Goal: Task Accomplishment & Management: Complete application form

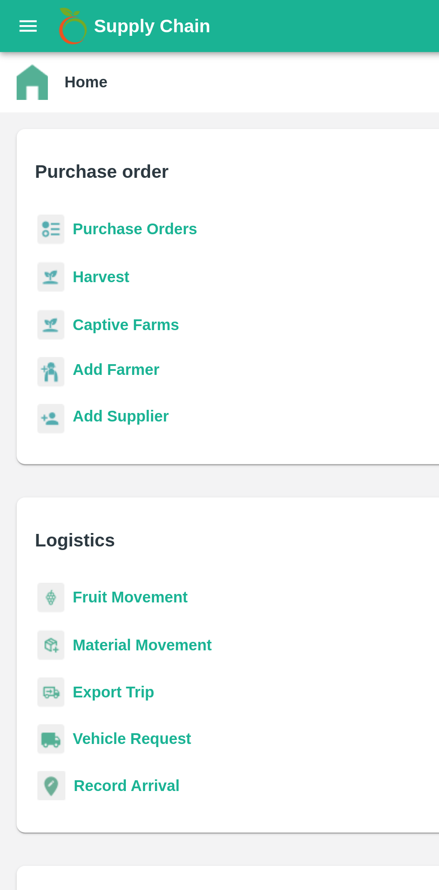
click at [53, 99] on b "Purchase Orders" at bounding box center [58, 98] width 54 height 7
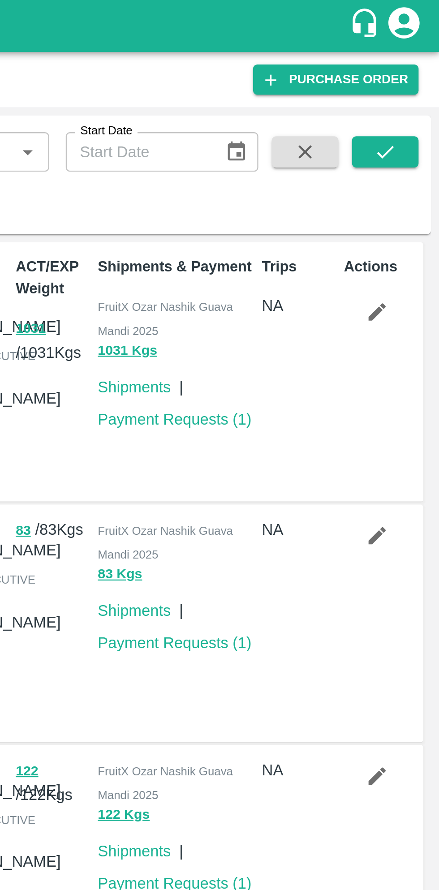
click at [405, 36] on link "Purchase Order" at bounding box center [394, 34] width 71 height 13
click at [397, 37] on link "Purchase Order" at bounding box center [394, 34] width 71 height 13
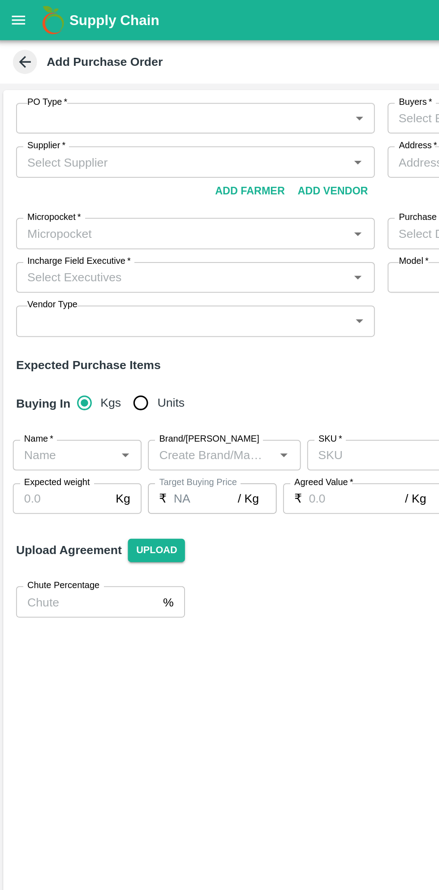
click at [193, 70] on body "Supply Chain Add Purchase Order PO Type   * ​ PO Type Buyers   * Buyers   * Sup…" at bounding box center [219, 445] width 439 height 890
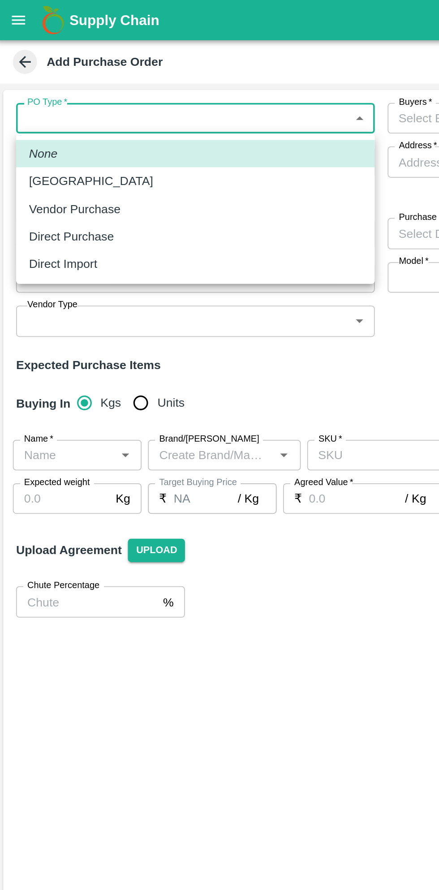
click at [61, 135] on p "Direct Purchase" at bounding box center [41, 132] width 47 height 10
type input "3"
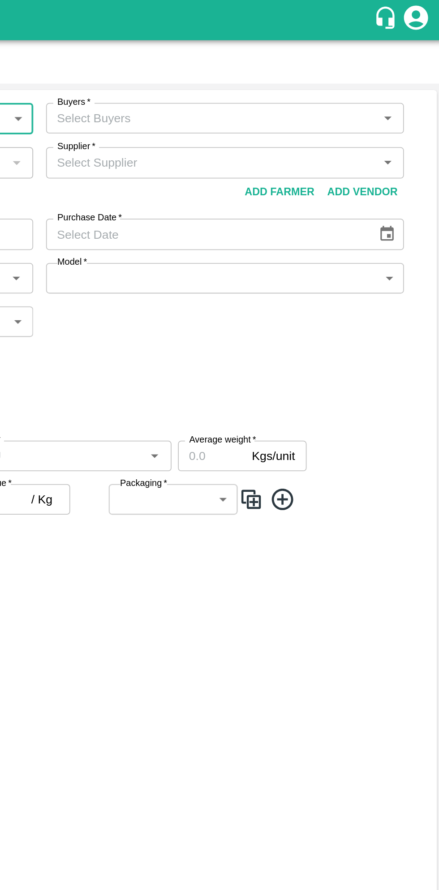
click at [407, 66] on icon "Open" at bounding box center [408, 66] width 4 height 2
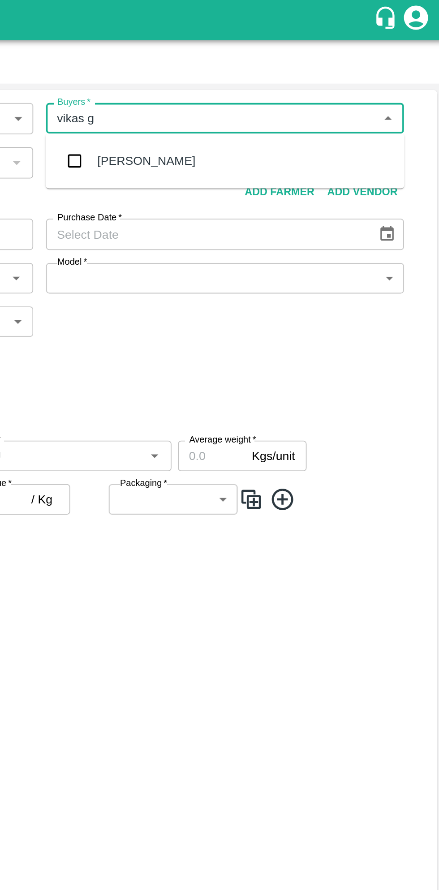
type input "vikas go"
click at [295, 90] on div "[PERSON_NAME]" at bounding box center [317, 89] width 200 height 23
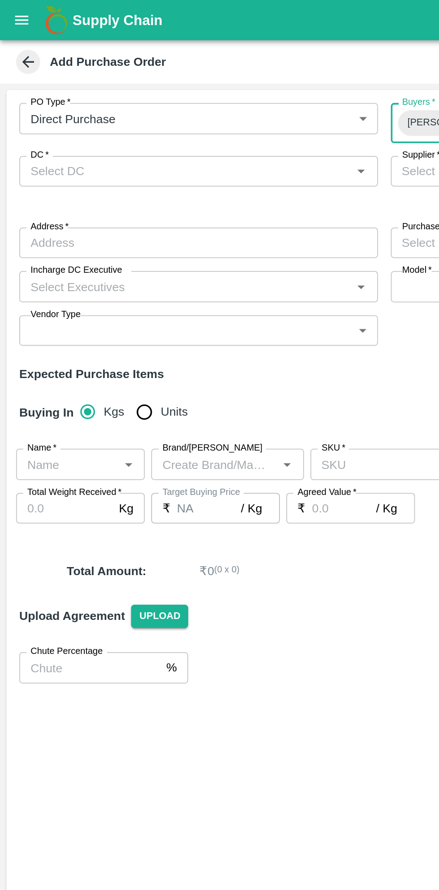
click at [201, 95] on icon "Open" at bounding box center [201, 95] width 4 height 2
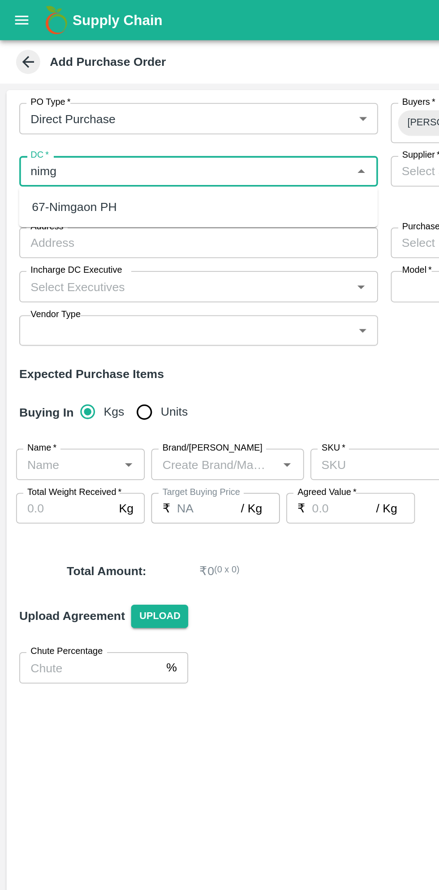
click at [89, 111] on div "67-Nimgaon PH" at bounding box center [111, 114] width 200 height 15
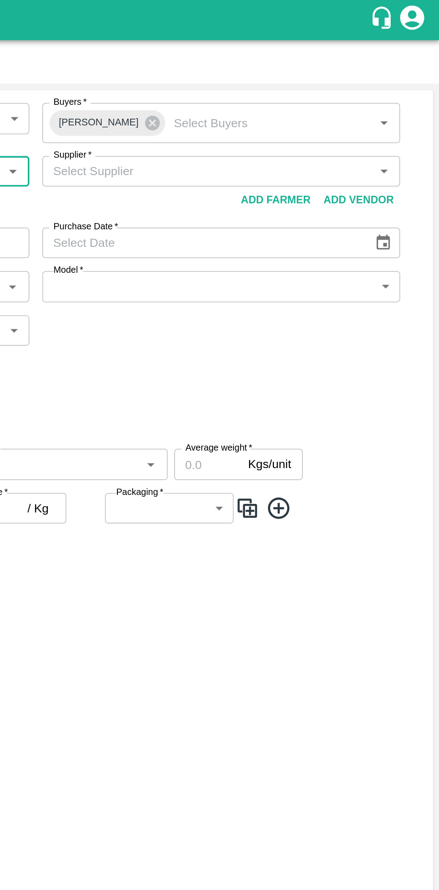
click at [407, 95] on icon "Open" at bounding box center [408, 95] width 4 height 2
type input "67-Nimgaon PH"
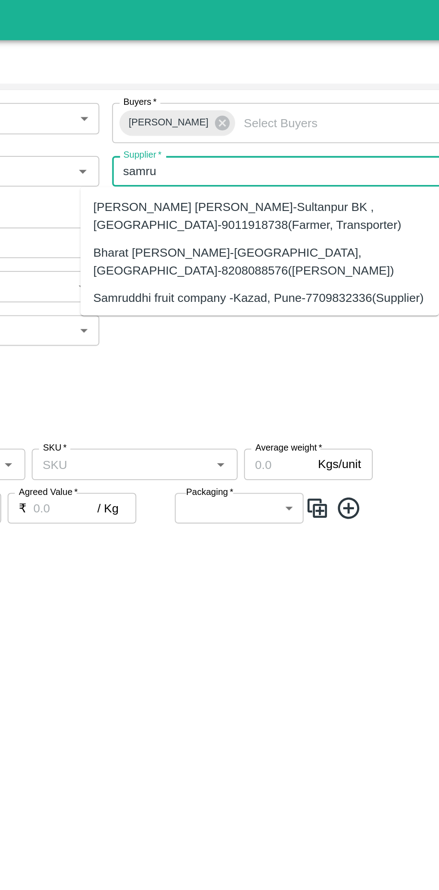
click at [368, 165] on div "Samruddhi fruit company -Kazad, Pune-7709832336(Supplier)" at bounding box center [299, 166] width 184 height 10
type input "Samruddhi fruit company -Kazad, Pune-7709832336(Supplier)"
type input "Kazad, [GEOGRAPHIC_DATA], [GEOGRAPHIC_DATA], [GEOGRAPHIC_DATA]"
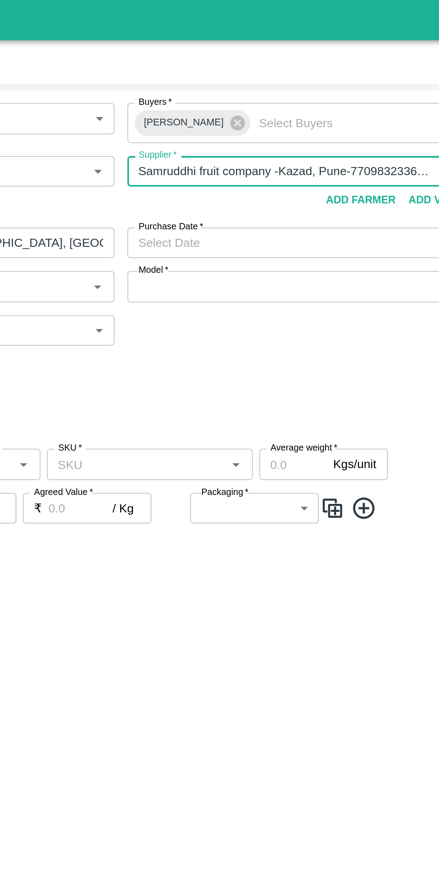
type input "Samruddhi fruit company -Kazad, Pune-7709832336(Supplier)"
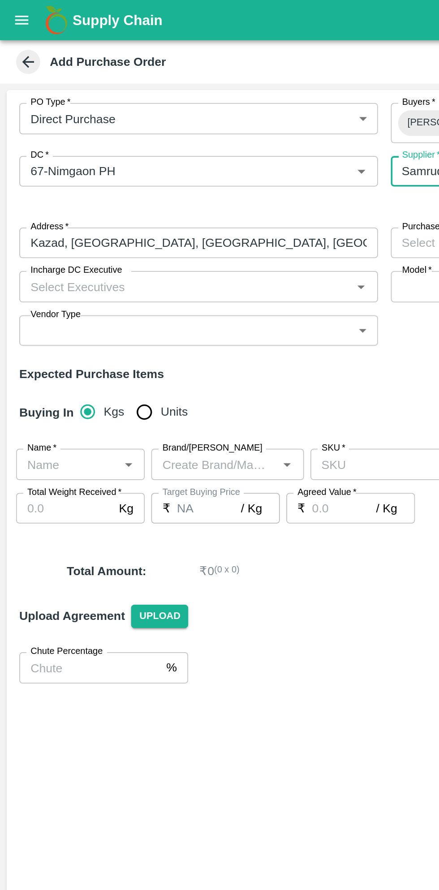
click at [201, 160] on icon "Open" at bounding box center [201, 160] width 4 height 2
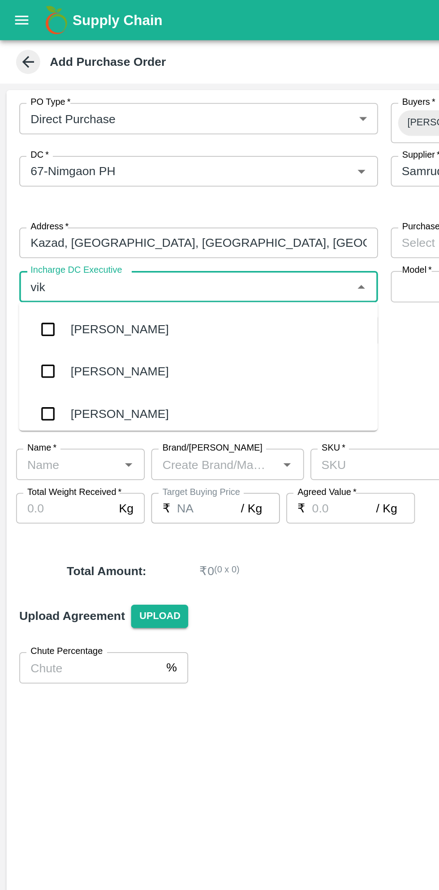
type input "vikas"
click at [88, 208] on div "[PERSON_NAME]" at bounding box center [111, 206] width 200 height 23
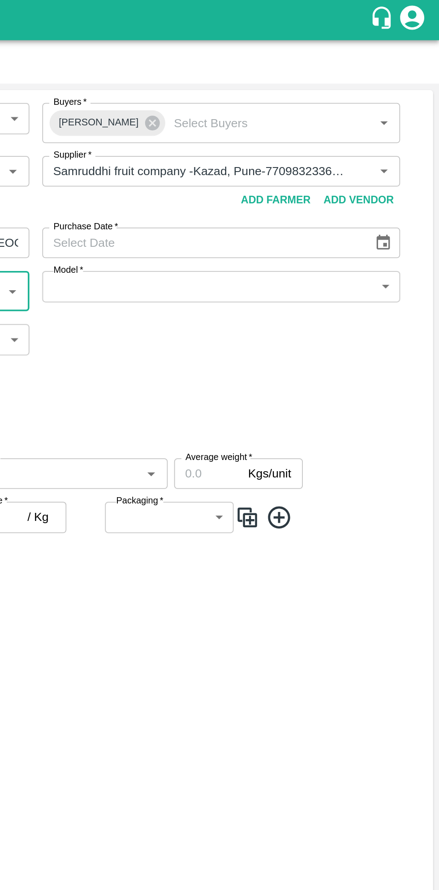
click at [406, 139] on icon "Choose date" at bounding box center [408, 135] width 8 height 9
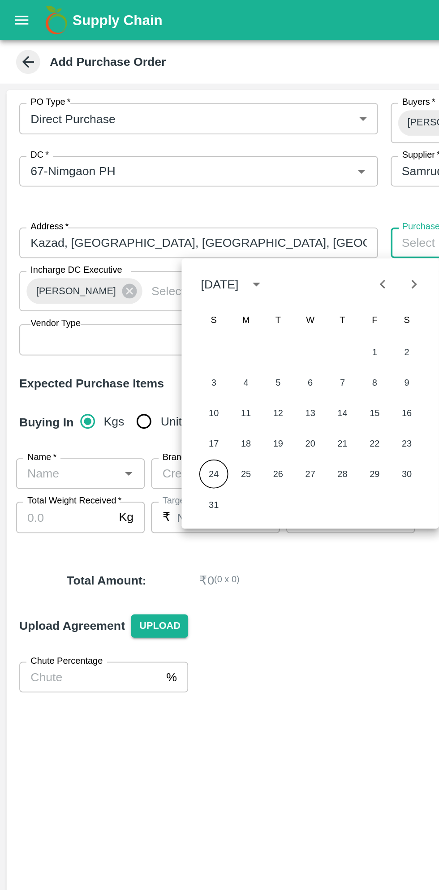
click at [117, 264] on button "24" at bounding box center [119, 264] width 16 height 16
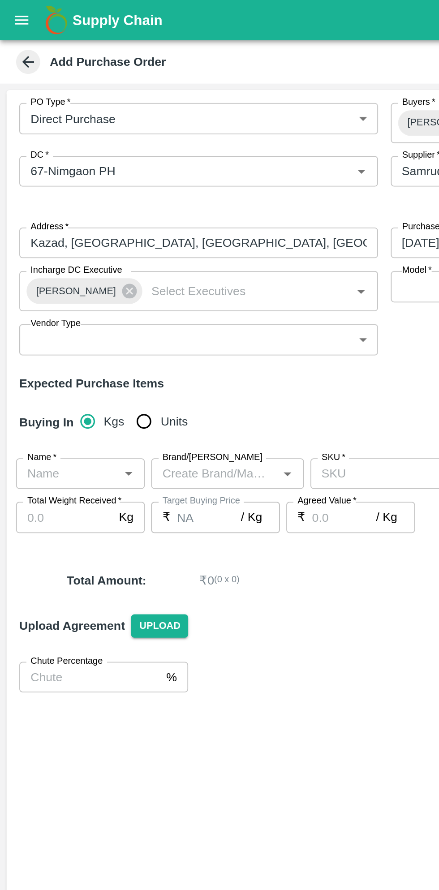
type input "[DATE]"
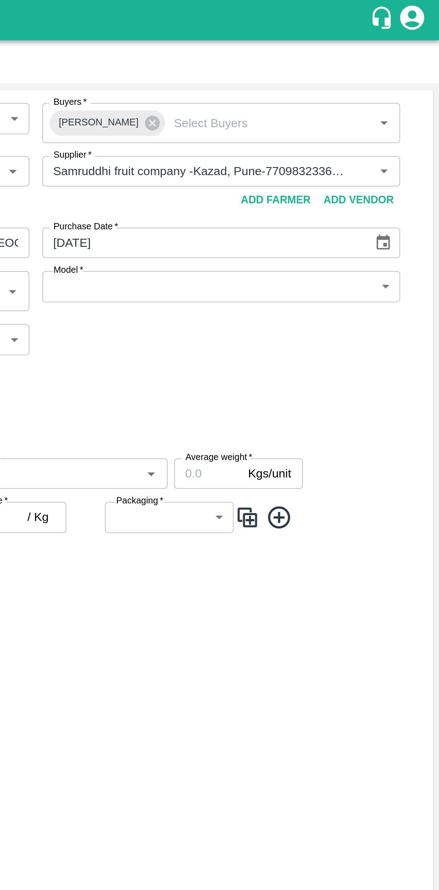
click at [407, 160] on body "Supply Chain Add Purchase Order PO Type   * Direct Purchase 3 PO Type Buyers   …" at bounding box center [219, 445] width 439 height 890
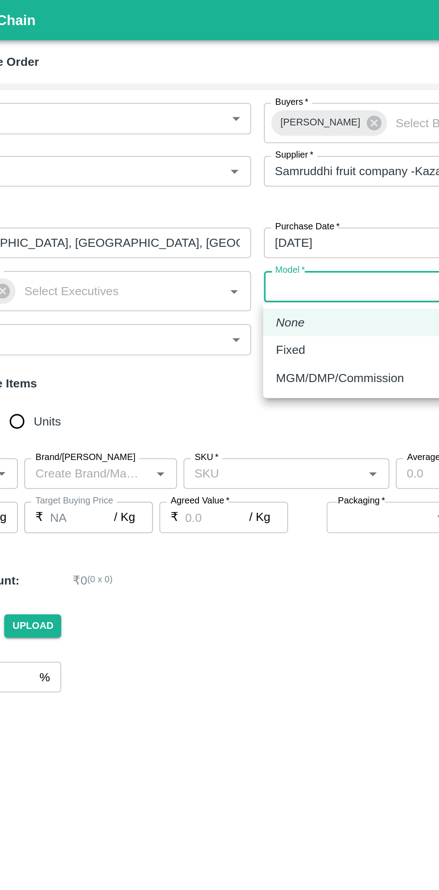
click at [240, 193] on div "Fixed" at bounding box center [234, 195] width 21 height 10
type input "Fixed"
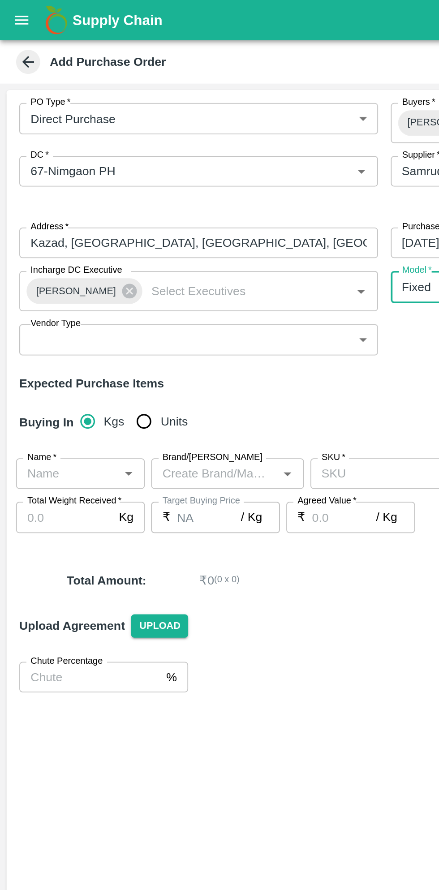
click at [209, 186] on body "Supply Chain Add Purchase Order PO Type   * Direct Purchase 3 PO Type Buyers   …" at bounding box center [219, 445] width 439 height 890
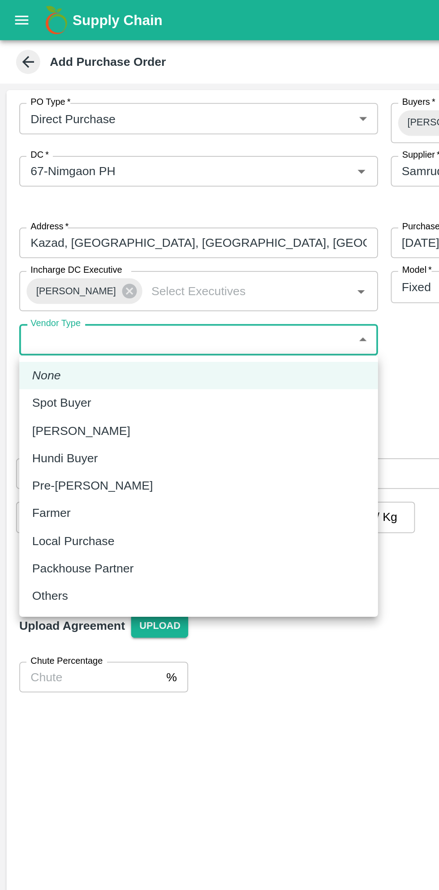
click at [205, 190] on div at bounding box center [219, 445] width 439 height 890
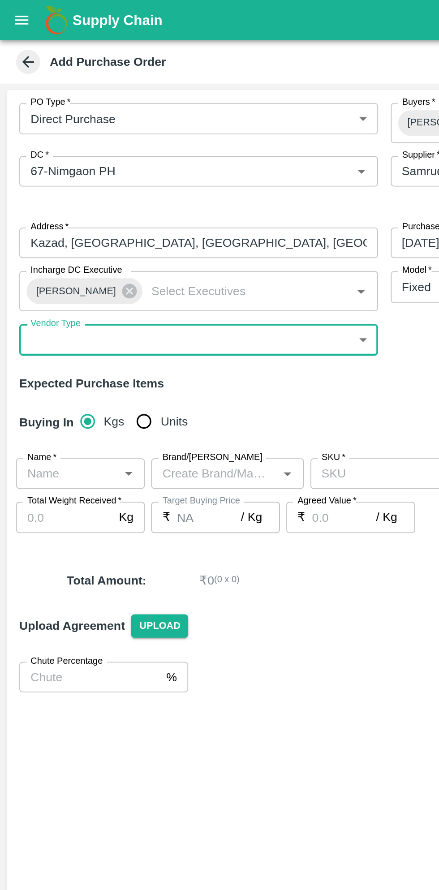
click at [208, 189] on body "Supply Chain Add Purchase Order PO Type   * Direct Purchase 3 PO Type Buyers   …" at bounding box center [219, 445] width 439 height 890
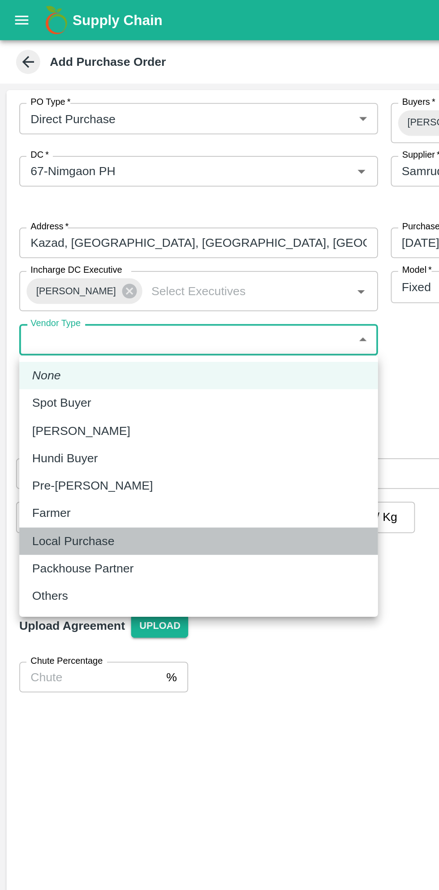
click at [76, 299] on div "Local Purchase" at bounding box center [110, 301] width 185 height 10
type input "LOCAL_PURCHASE"
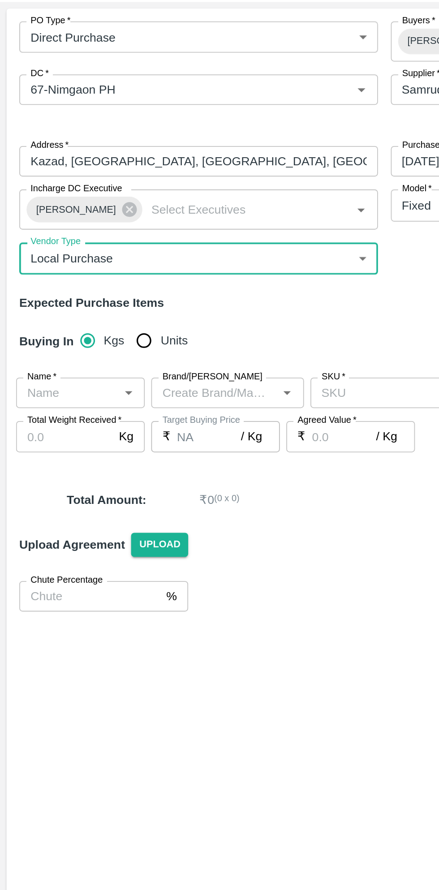
click at [70, 263] on icon "Open" at bounding box center [71, 264] width 4 height 2
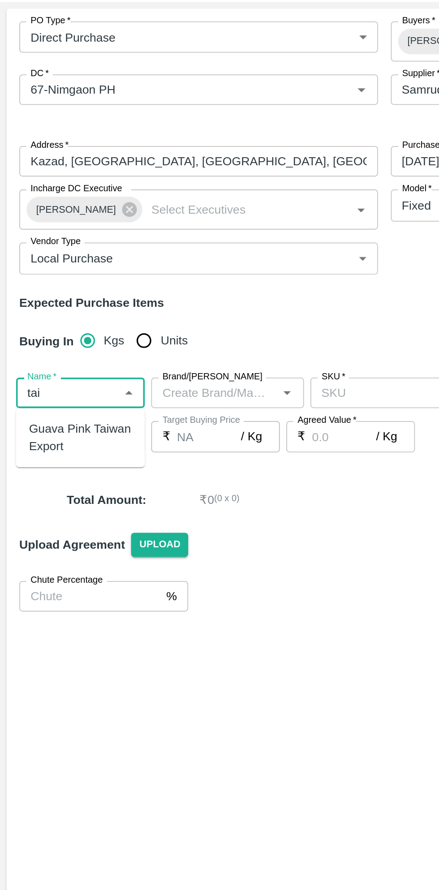
click at [51, 287] on div "Guava Pink Taiwan Export" at bounding box center [44, 289] width 57 height 20
click at [160, 264] on icon "Open" at bounding box center [160, 264] width 4 height 2
type input "Guava Pink Taiwan Export"
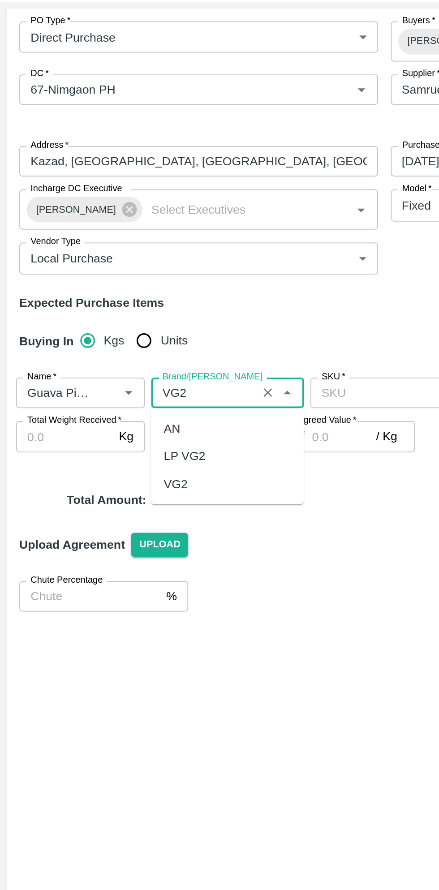
click at [106, 317] on div "VG2" at bounding box center [126, 314] width 85 height 15
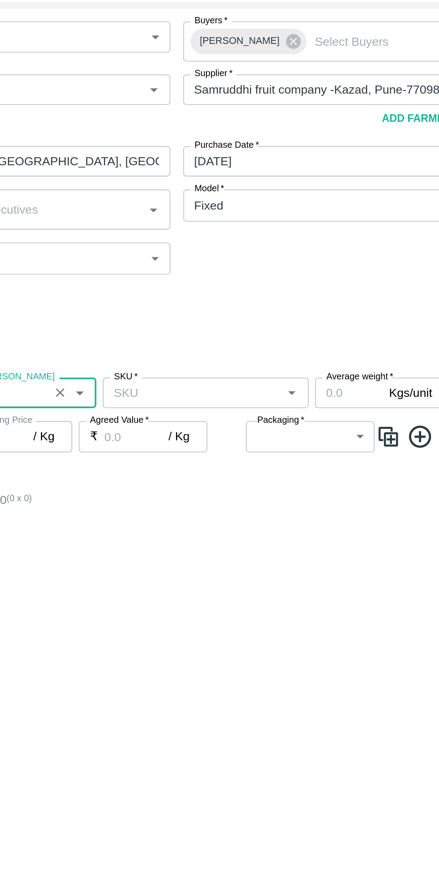
click at [279, 264] on icon "Open" at bounding box center [278, 264] width 4 height 2
type input "VG2"
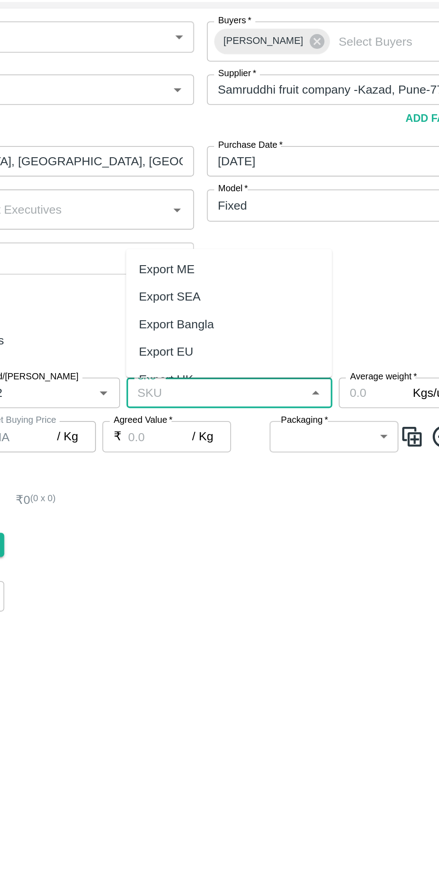
click at [222, 190] on div "Export ME" at bounding box center [229, 195] width 115 height 15
type input "Export ME"
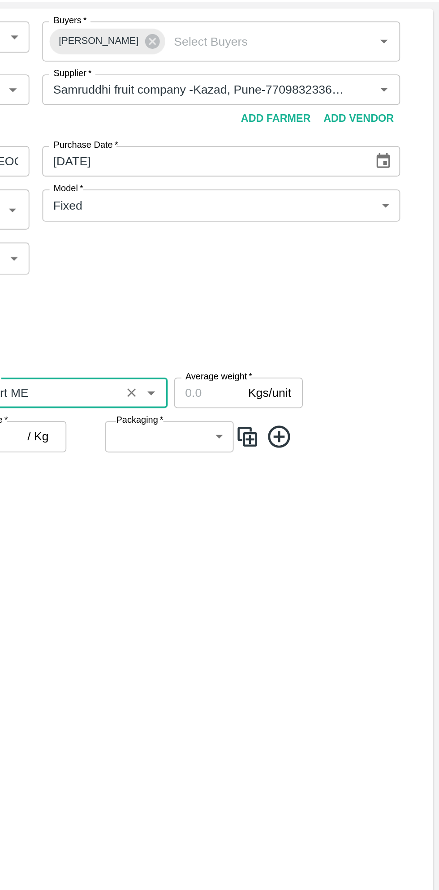
click at [308, 264] on input "Average weight   *" at bounding box center [310, 264] width 38 height 17
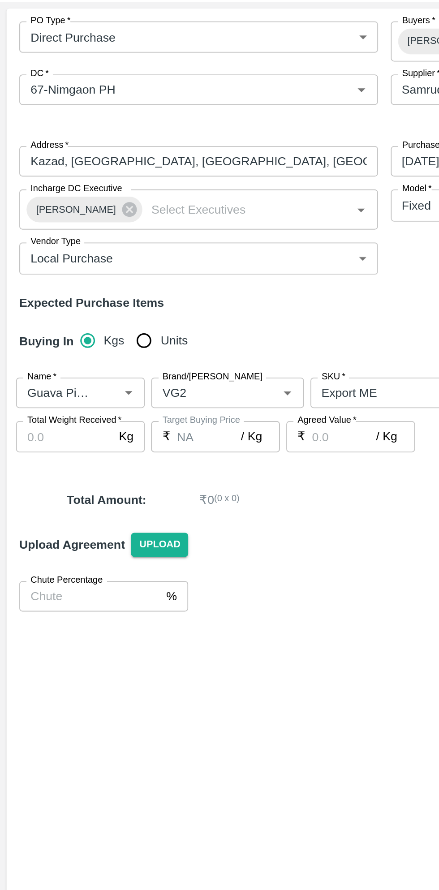
type input "9"
click at [36, 291] on input "Total Weight Received   *" at bounding box center [36, 288] width 54 height 17
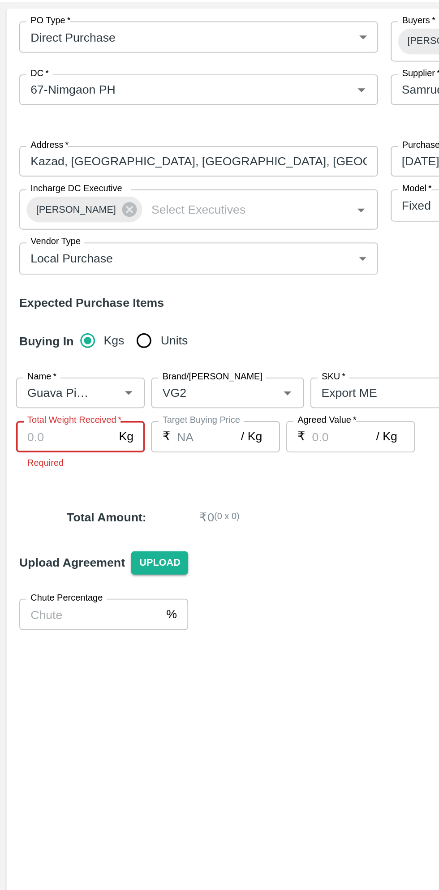
click at [39, 291] on input "Total Weight Received   *" at bounding box center [36, 288] width 54 height 17
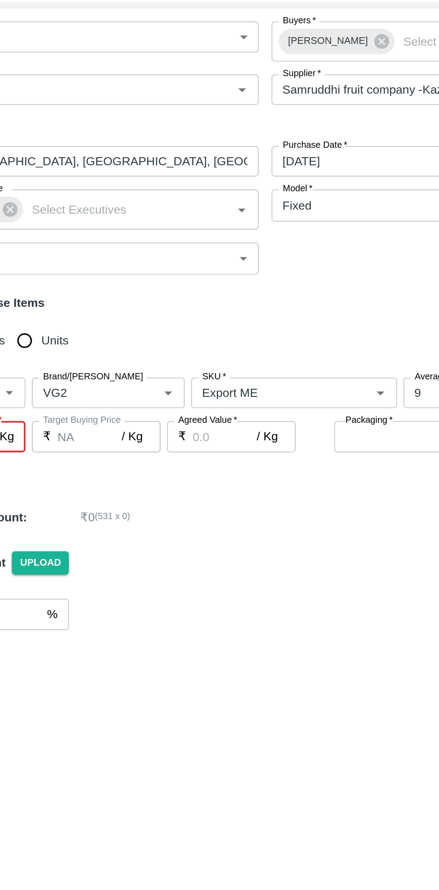
type input "531"
click at [186, 292] on input "Agreed Value   *" at bounding box center [192, 288] width 36 height 17
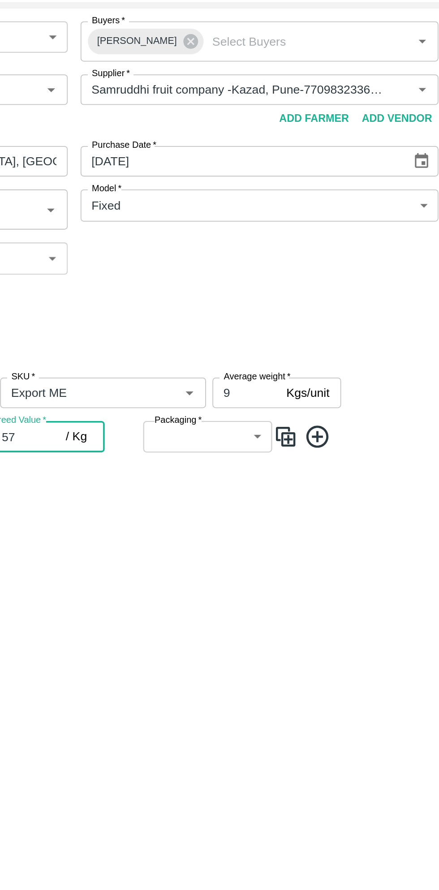
type input "57"
click at [315, 288] on body "Supply Chain Add Purchase Order PO Type   * Direct Purchase 3 PO Type Buyers   …" at bounding box center [219, 445] width 439 height 890
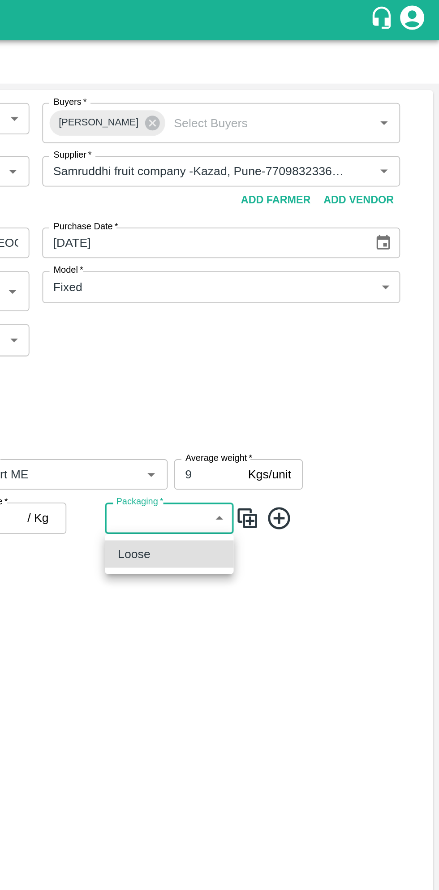
click at [292, 314] on li "Loose" at bounding box center [289, 308] width 72 height 15
type input "258"
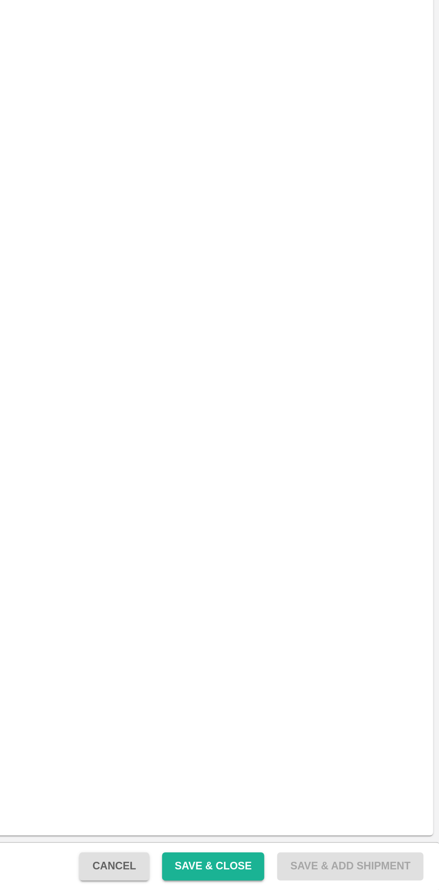
click at [320, 875] on button "Save & Close" at bounding box center [312, 877] width 57 height 16
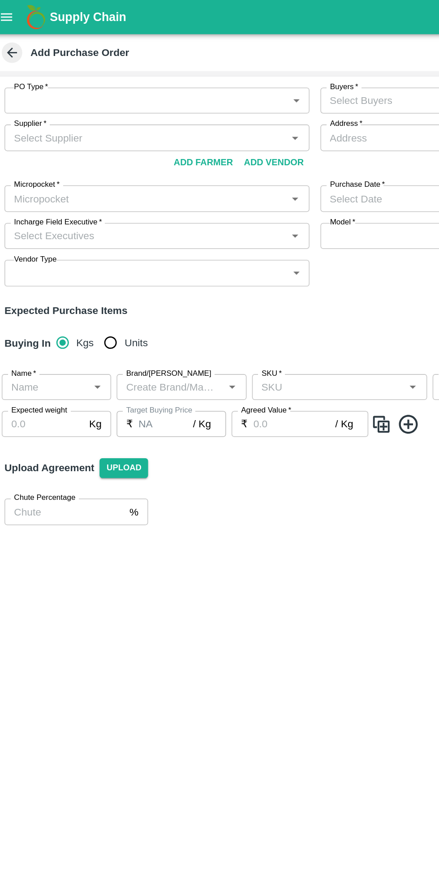
click at [200, 69] on body "Supply Chain Add Purchase Order PO Type   * ​ PO Type Buyers   * Buyers   * Sup…" at bounding box center [219, 445] width 439 height 890
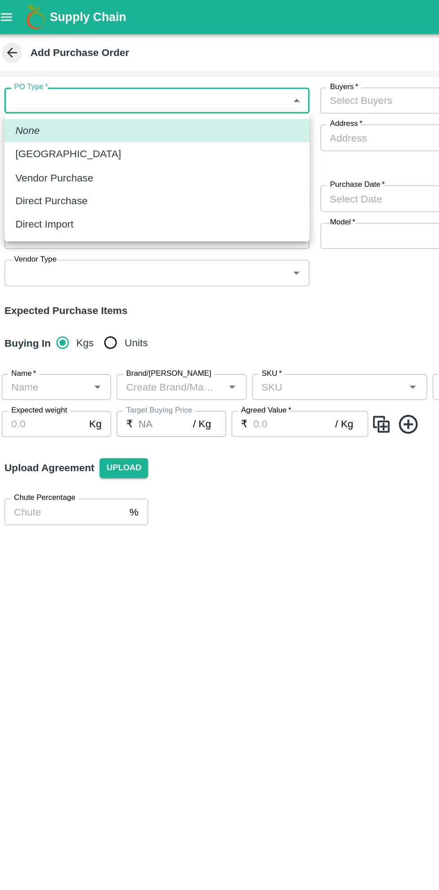
click at [60, 131] on p "Direct Purchase" at bounding box center [41, 132] width 47 height 10
type input "3"
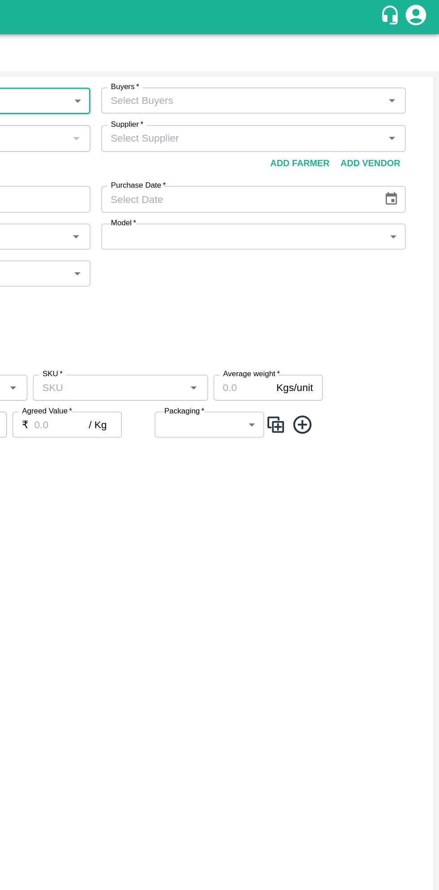
click at [406, 65] on icon "Open" at bounding box center [408, 66] width 10 height 10
click at [407, 64] on icon "Open" at bounding box center [408, 66] width 10 height 10
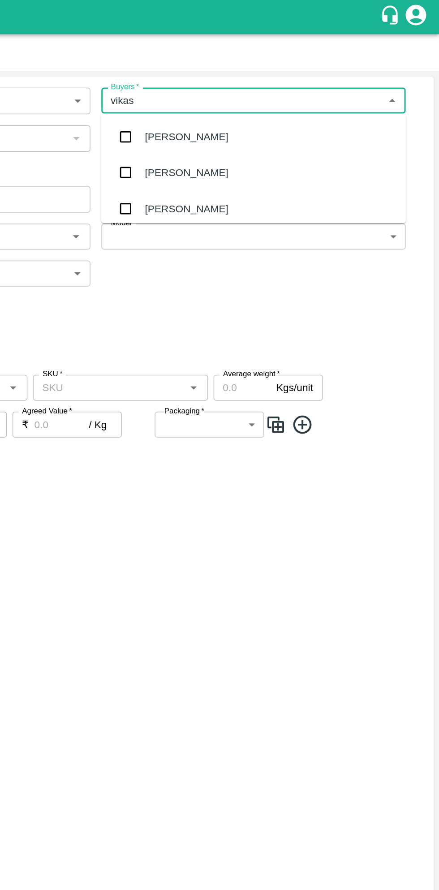
type input "vikas g"
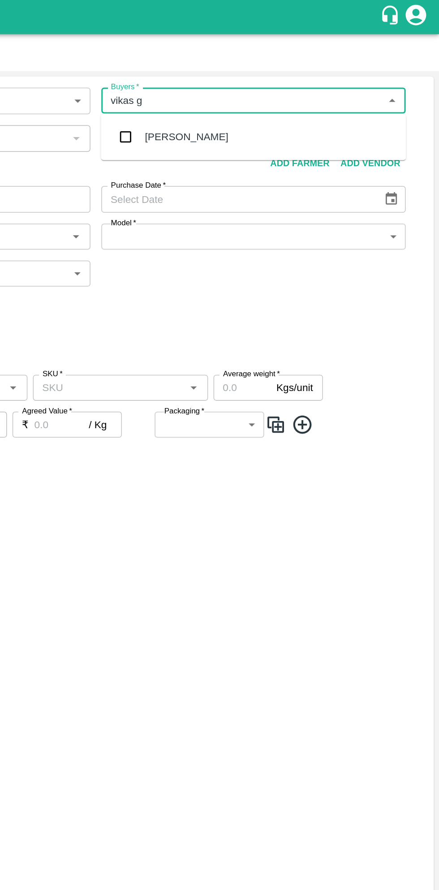
click at [319, 91] on div "[PERSON_NAME]" at bounding box center [317, 89] width 200 height 23
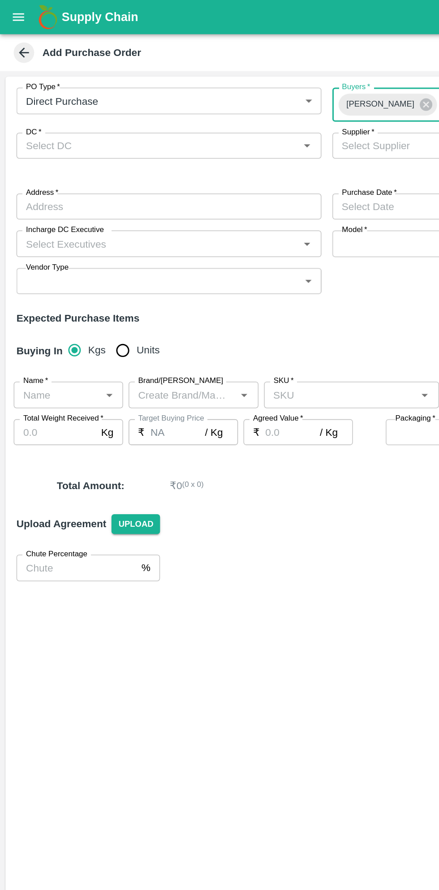
click at [185, 96] on input "DC   *" at bounding box center [103, 96] width 180 height 12
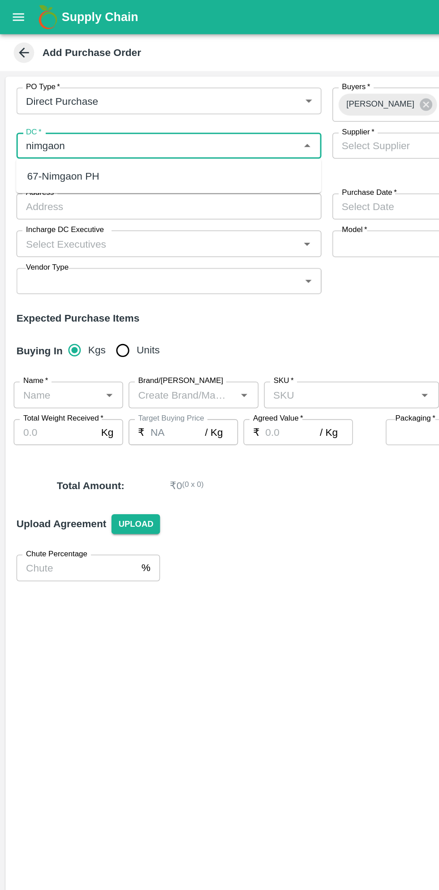
click at [101, 117] on div "67-Nimgaon PH" at bounding box center [111, 114] width 200 height 15
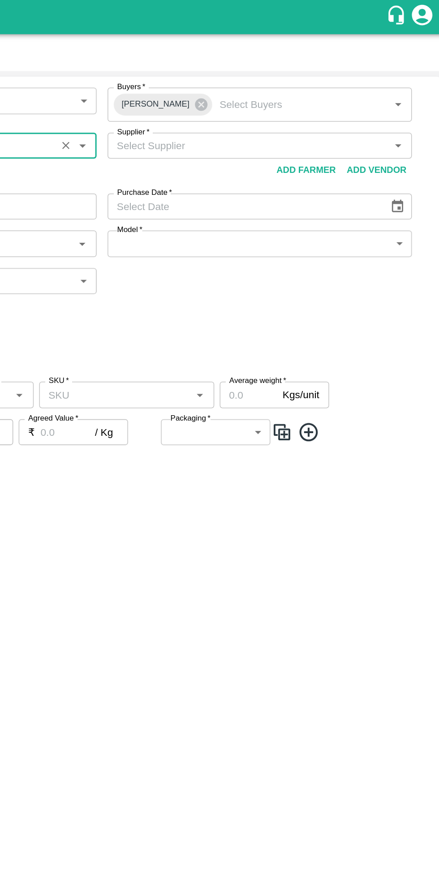
type input "67-Nimgaon PH"
click at [322, 92] on input "Supplier   *" at bounding box center [310, 96] width 180 height 12
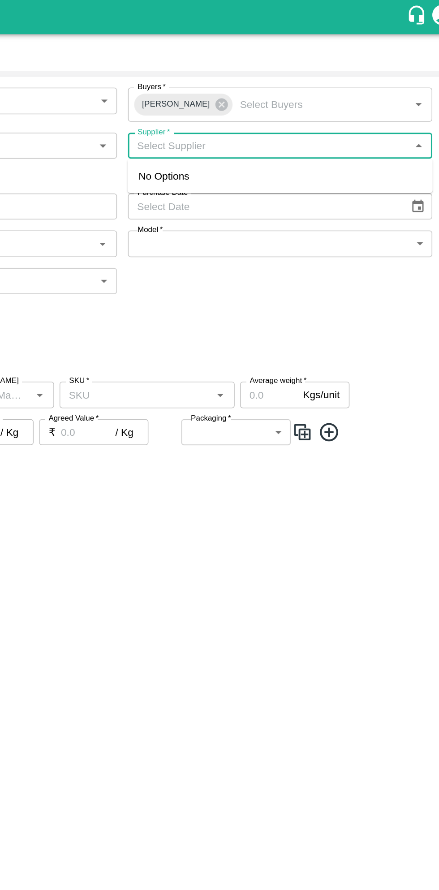
click at [314, 95] on input "Supplier   *" at bounding box center [310, 96] width 180 height 12
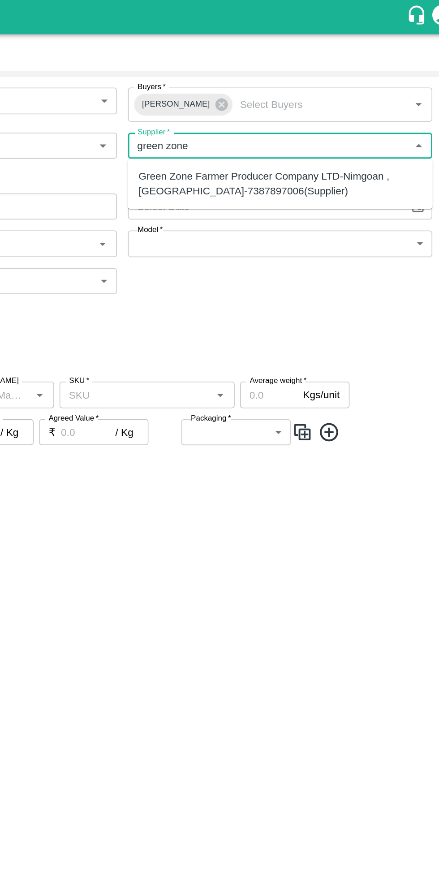
click at [310, 121] on div "Green Zone Farmer Producer Company LTD-Nimgoan , Pune-7387897006(Supplier)" at bounding box center [316, 120] width 185 height 20
type input "Green Zone Farmer Producer Company LTD-Nimgoan , Pune-7387897006(Supplier)"
type input "Nimgoan , Pune, Indapure , Maharashtra"
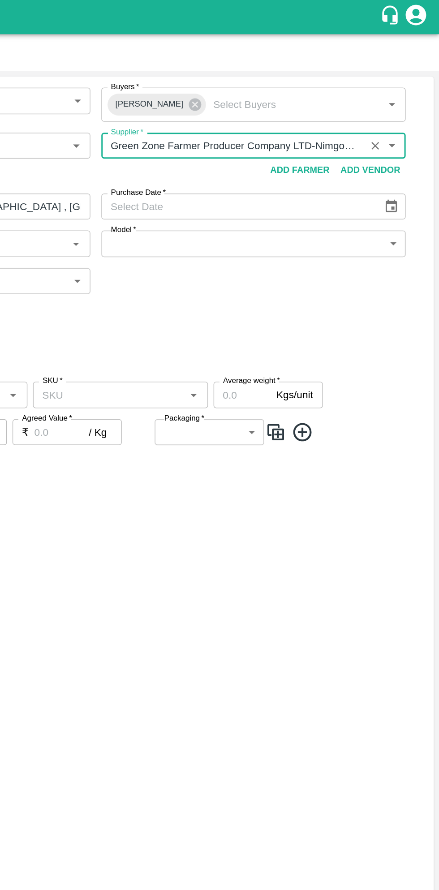
type input "Green Zone Farmer Producer Company LTD-Nimgoan , Pune-7387897006(Supplier)"
click at [406, 139] on icon "Choose date" at bounding box center [408, 135] width 8 height 9
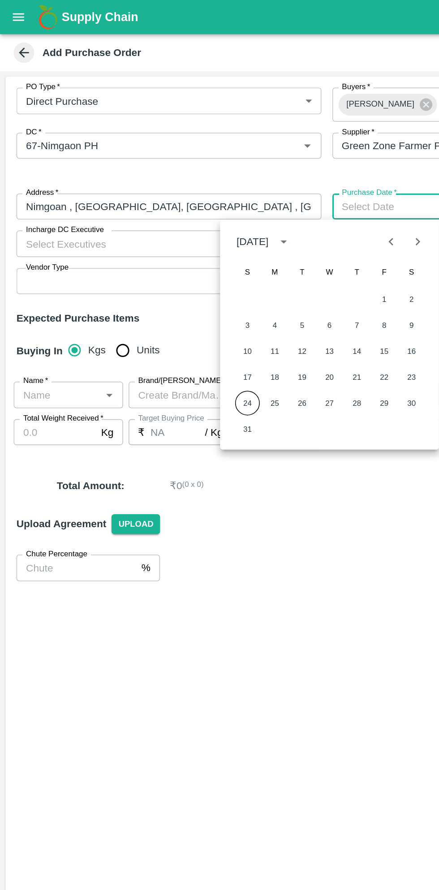
click at [163, 262] on button "24" at bounding box center [162, 264] width 16 height 16
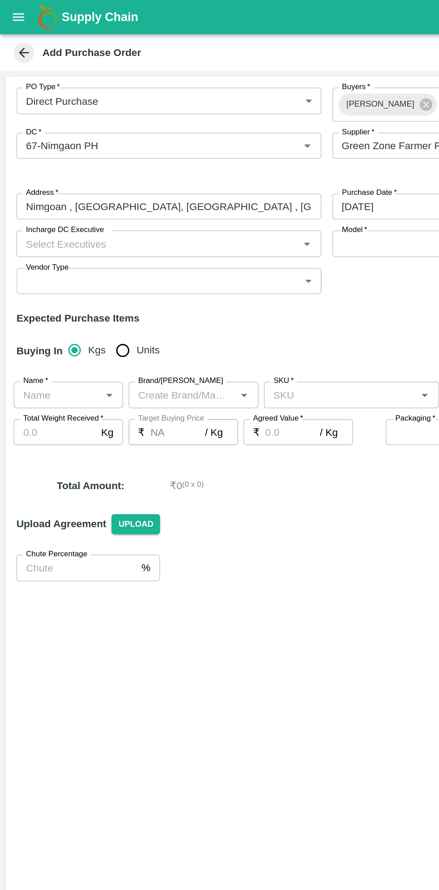
type input "[DATE]"
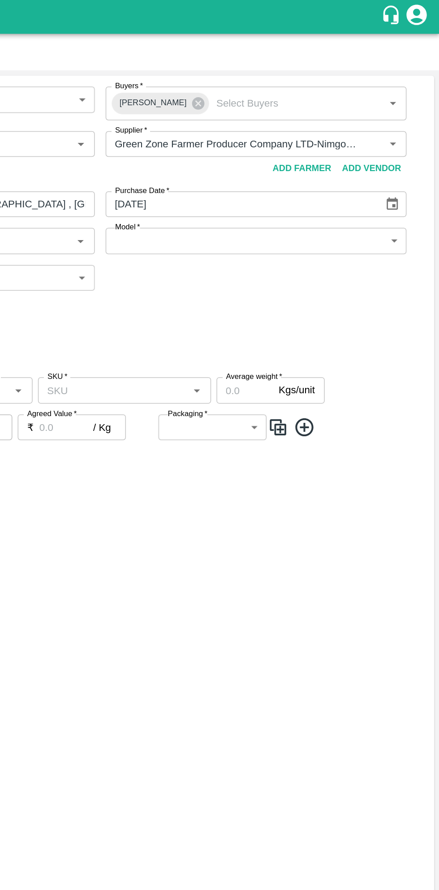
click at [407, 135] on icon "Choose date, selected date is Aug 24, 2025" at bounding box center [408, 135] width 10 height 10
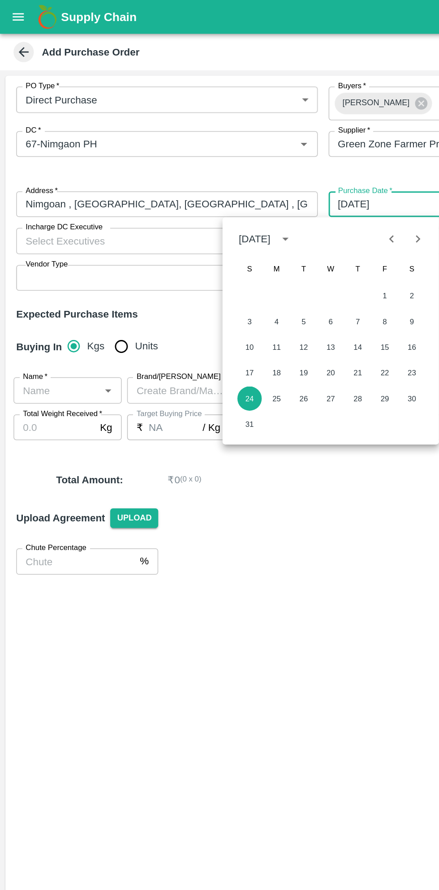
click at [165, 262] on button "24" at bounding box center [165, 264] width 16 height 16
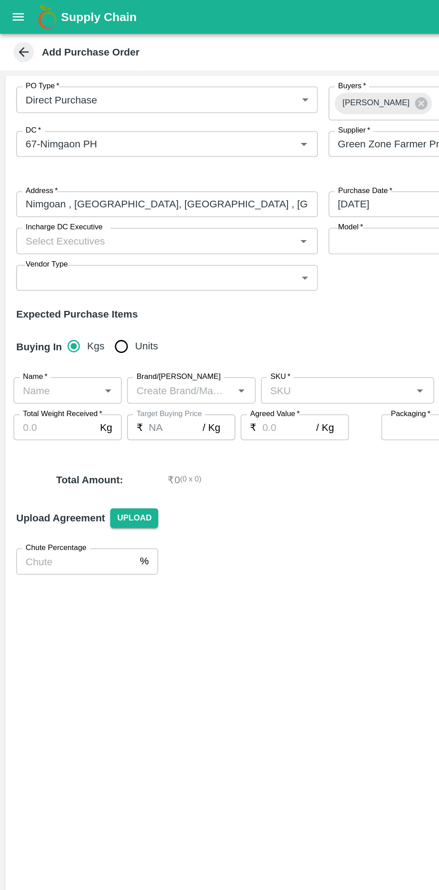
click at [201, 157] on icon "Open" at bounding box center [201, 159] width 10 height 10
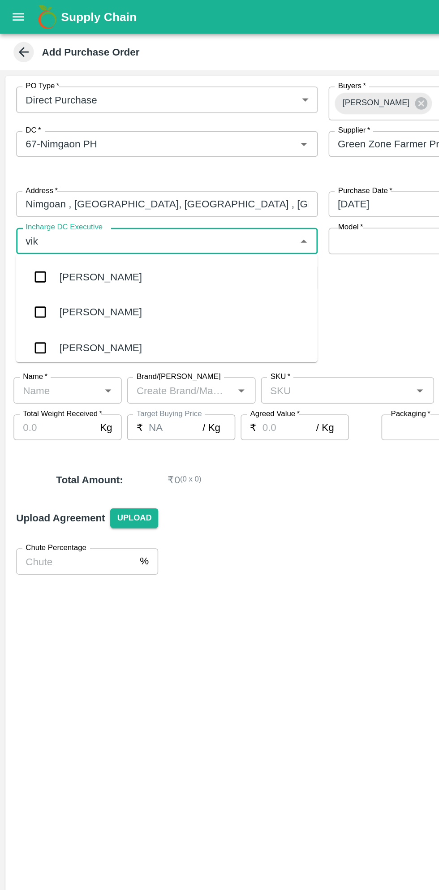
type input "vikas"
click at [89, 205] on div "[PERSON_NAME]" at bounding box center [111, 206] width 200 height 23
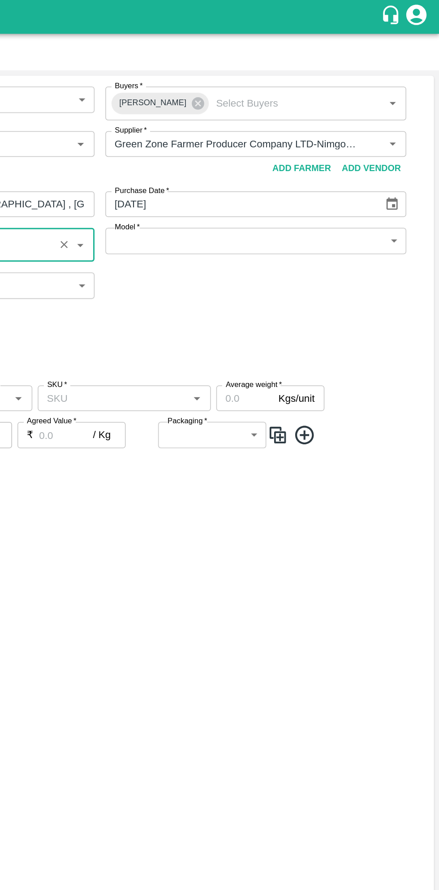
click at [406, 167] on body "Supply Chain Add Purchase Order PO Type   * Direct Purchase 3 PO Type Buyers   …" at bounding box center [219, 445] width 439 height 890
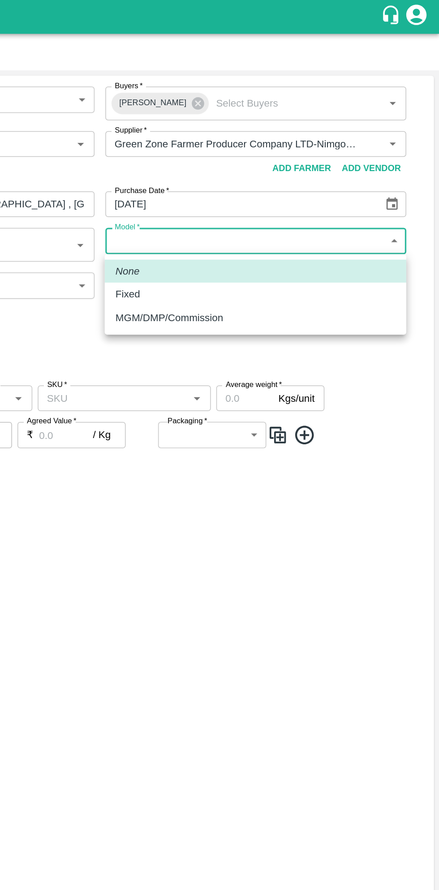
click at [279, 196] on div "Fixed" at bounding box center [316, 195] width 185 height 10
type input "Fixed"
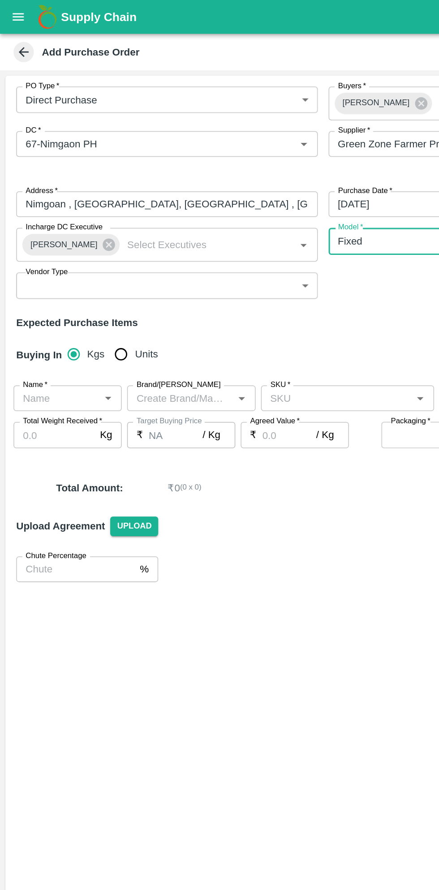
click at [196, 194] on body "Supply Chain Add Purchase Order PO Type   * Direct Purchase 3 PO Type Buyers   …" at bounding box center [219, 445] width 439 height 890
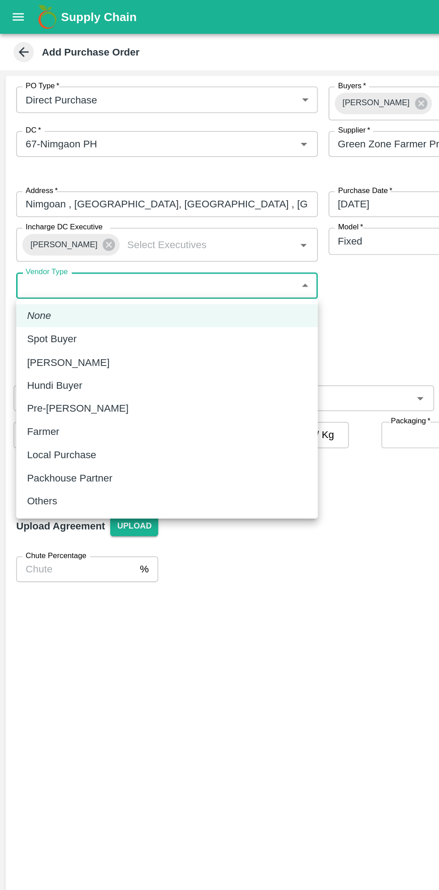
click at [60, 301] on p "Local Purchase" at bounding box center [41, 301] width 46 height 10
type input "LOCAL_PURCHASE"
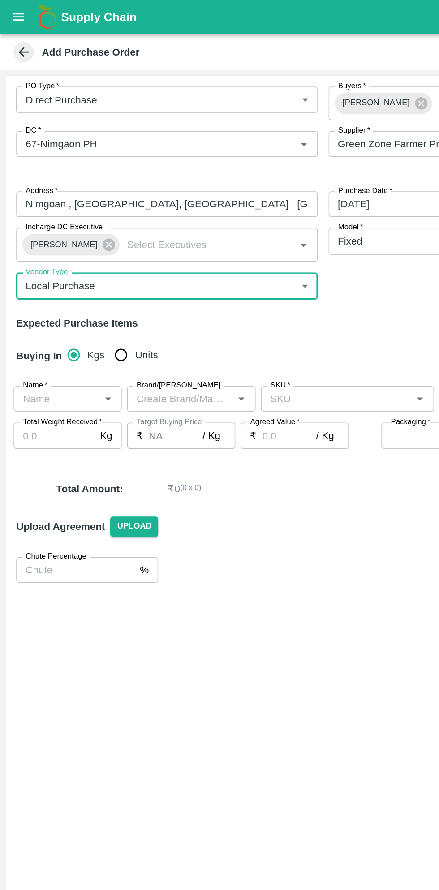
click at [71, 267] on icon "Open" at bounding box center [72, 264] width 10 height 10
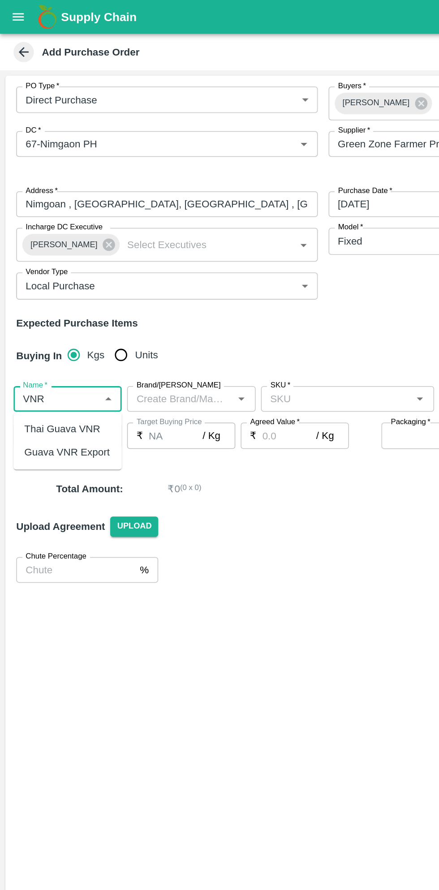
click at [51, 300] on div "Guava VNR Export" at bounding box center [44, 300] width 56 height 10
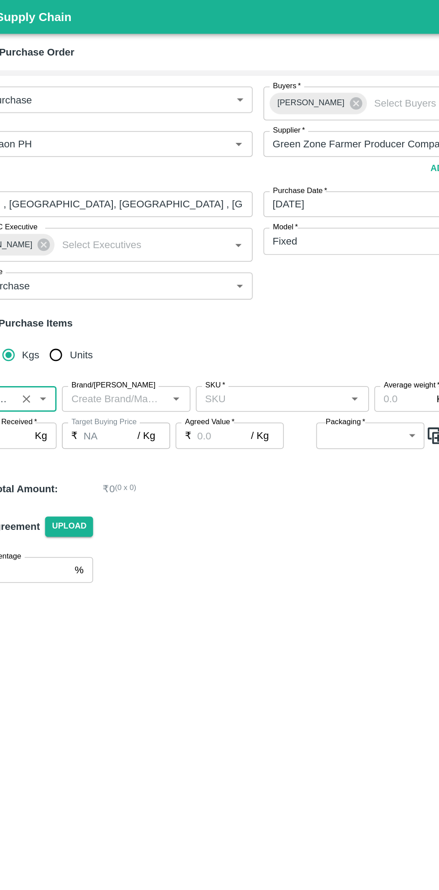
click at [159, 264] on icon "Open" at bounding box center [160, 264] width 4 height 2
type input "Guava VNR Export"
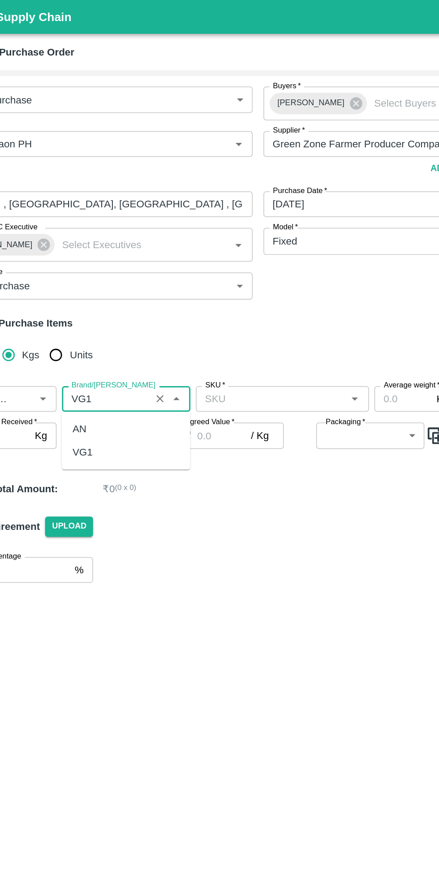
click at [104, 298] on div "VG1" at bounding box center [126, 299] width 85 height 15
click at [277, 263] on icon "Open" at bounding box center [278, 264] width 4 height 2
type input "VG1"
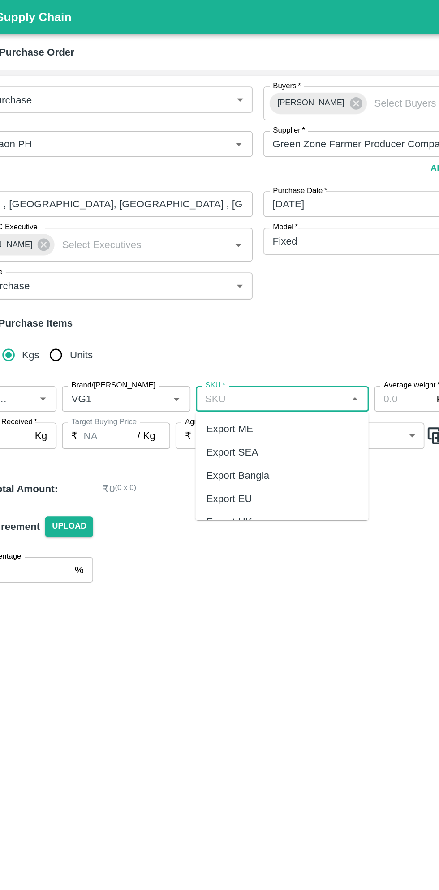
click at [208, 288] on div "Export ME" at bounding box center [195, 284] width 31 height 10
type input "Export ME"
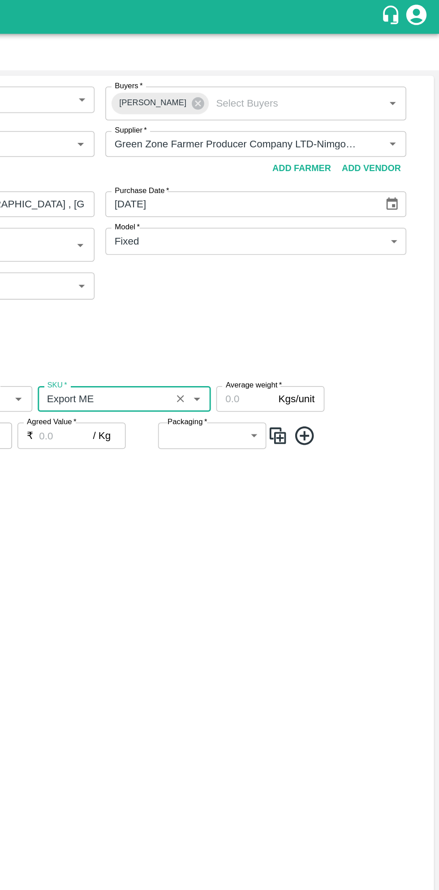
click at [306, 266] on input "Average weight   *" at bounding box center [310, 264] width 38 height 17
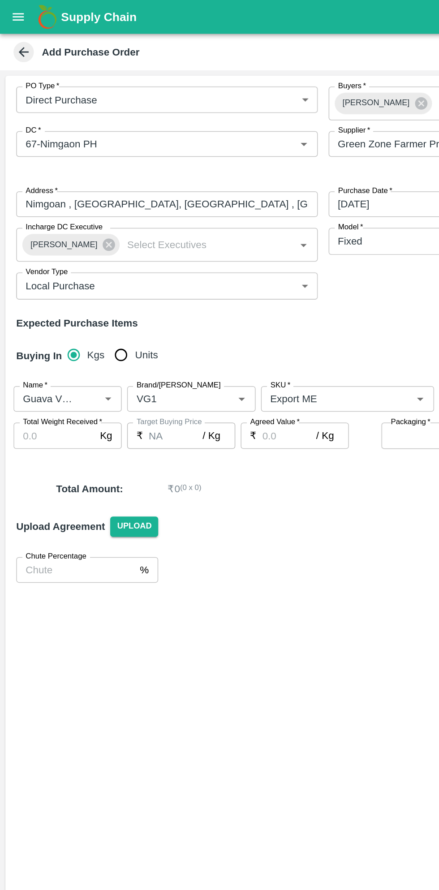
type input "9"
click at [36, 292] on input "Total Weight Received   *" at bounding box center [36, 288] width 54 height 17
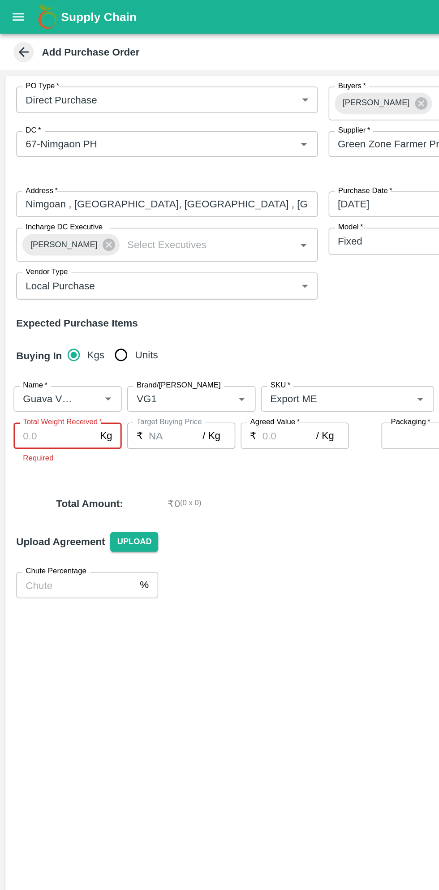
click at [26, 289] on input "Total Weight Received   *" at bounding box center [36, 288] width 54 height 17
type input "11754"
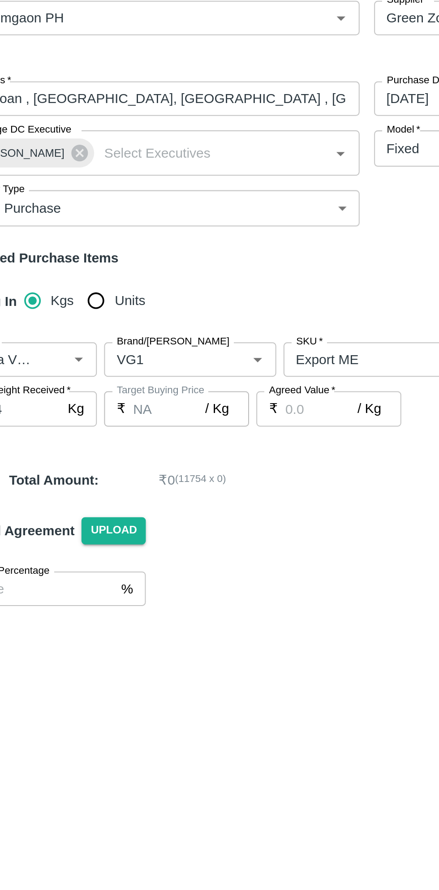
click at [185, 287] on input "Agreed Value   *" at bounding box center [192, 288] width 36 height 17
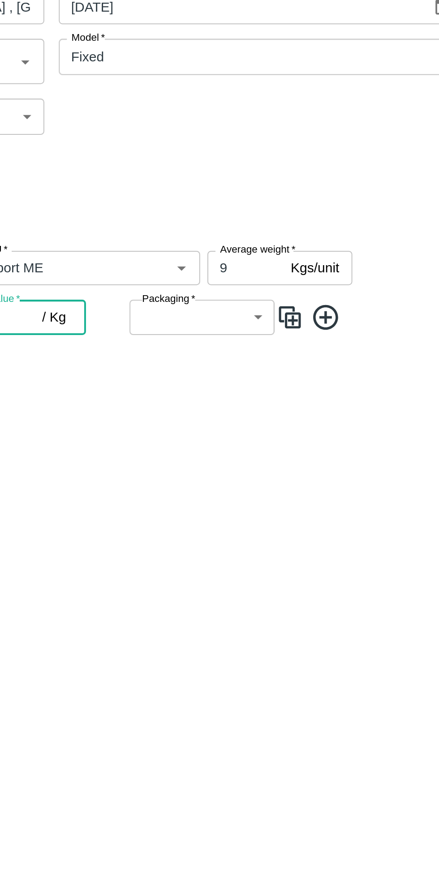
type input "65"
click at [316, 289] on body "Supply Chain Add Purchase Order PO Type   * Direct Purchase 3 PO Type Buyers   …" at bounding box center [219, 445] width 439 height 890
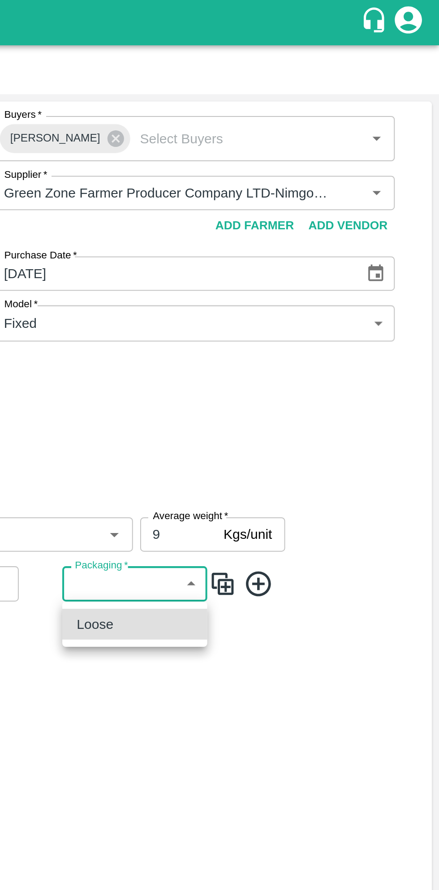
click at [296, 309] on div "Loose" at bounding box center [288, 309] width 57 height 10
type input "258"
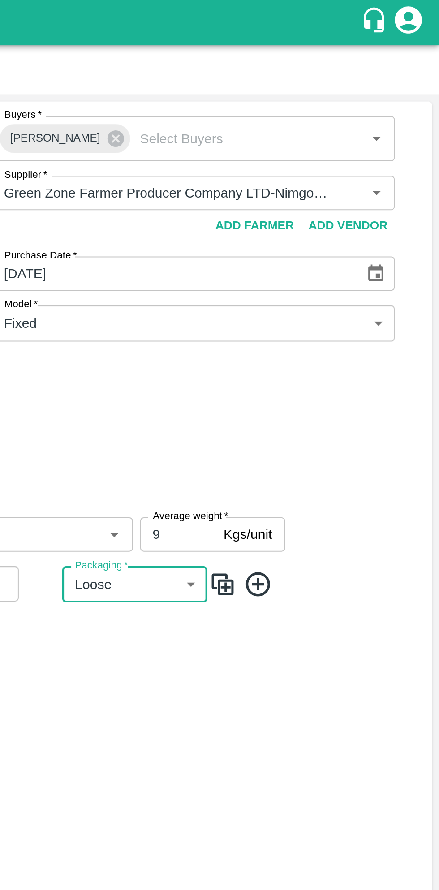
click at [353, 287] on icon at bounding box center [349, 289] width 15 height 15
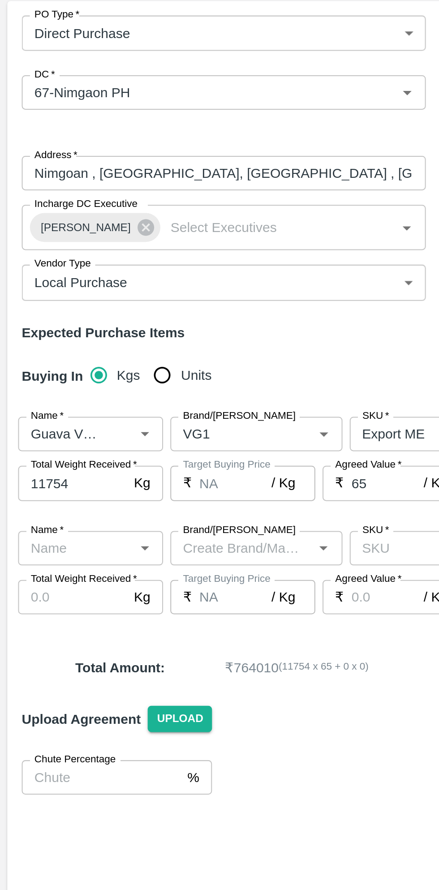
click at [71, 321] on icon "Open" at bounding box center [71, 321] width 4 height 2
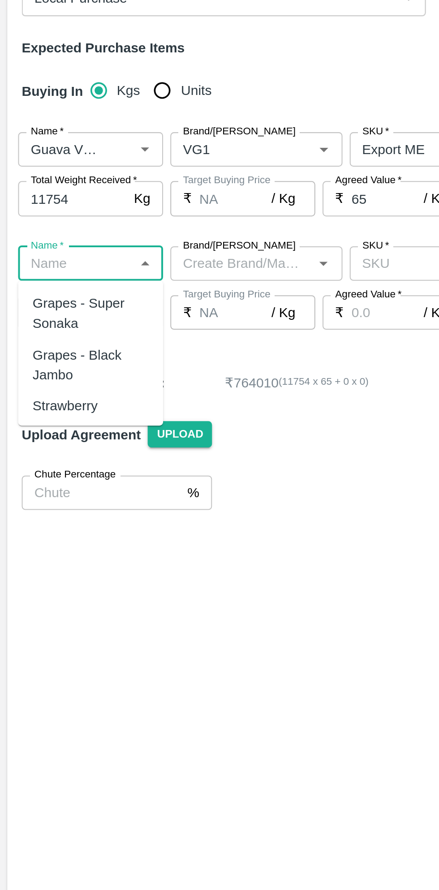
type input "f"
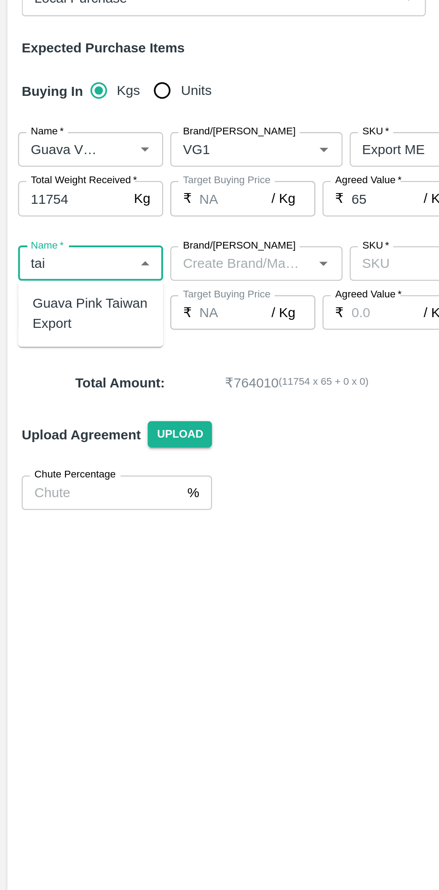
click at [56, 341] on div "Guava Pink Taiwan Export" at bounding box center [44, 345] width 57 height 20
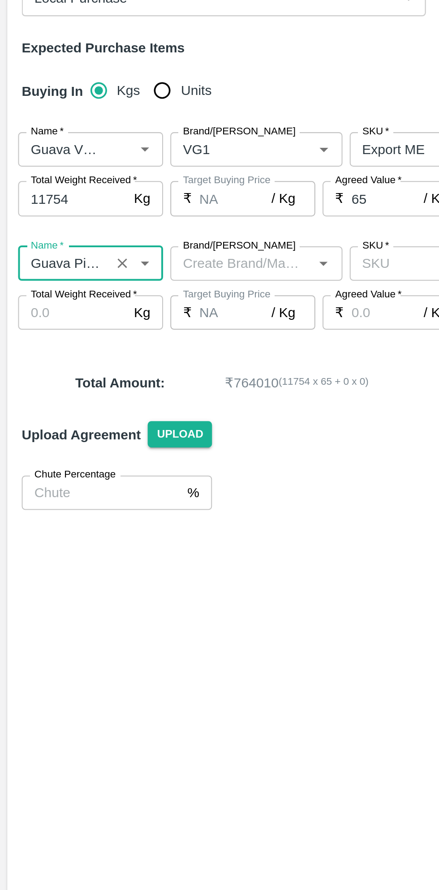
type input "Guava Pink Taiwan Export"
click at [133, 319] on input "Brand/[PERSON_NAME]" at bounding box center [119, 321] width 65 height 12
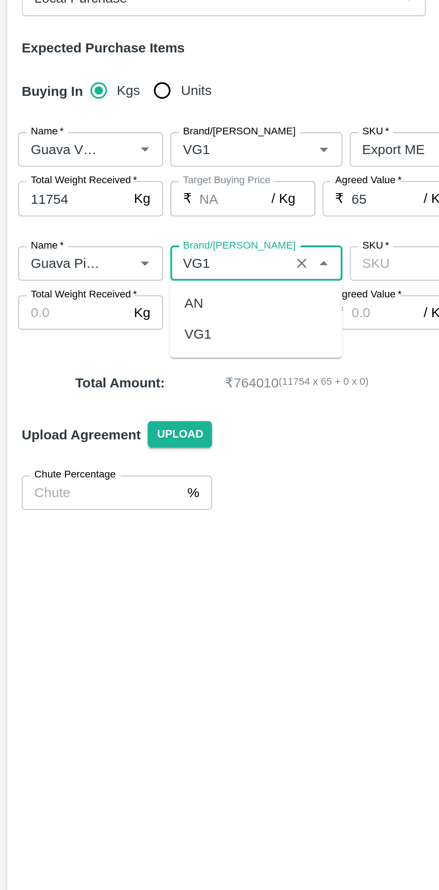
click at [111, 357] on div "VG1" at bounding box center [126, 355] width 85 height 15
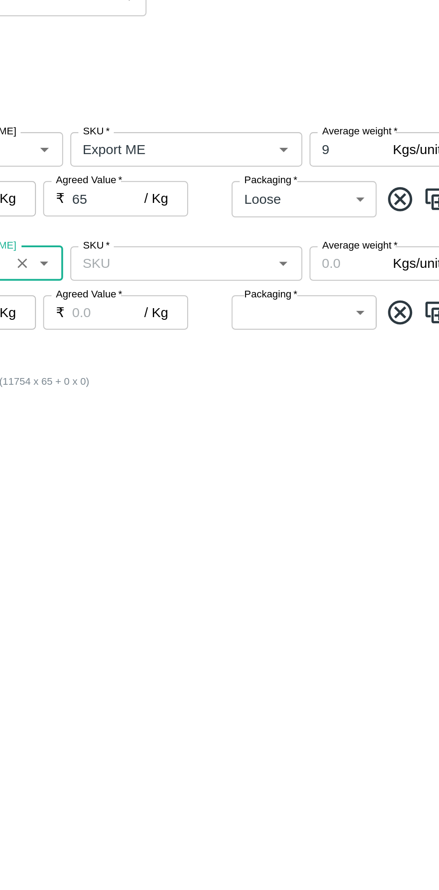
click at [279, 321] on icon "Open" at bounding box center [278, 321] width 4 height 2
type input "VG1"
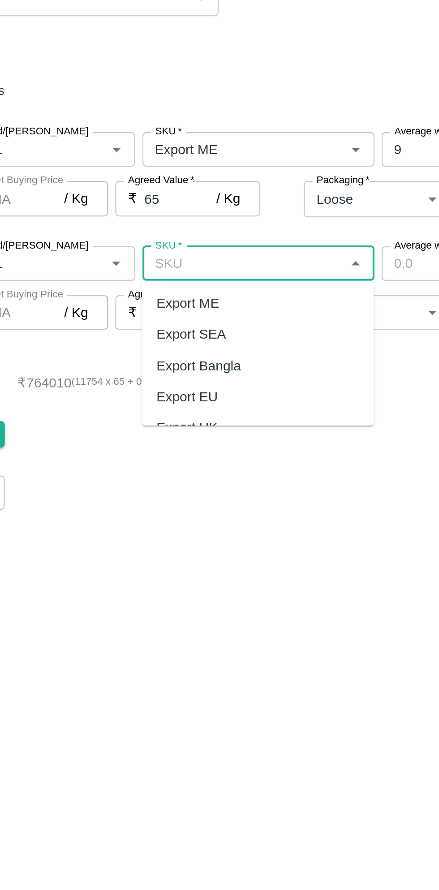
click at [227, 338] on div "Export ME" at bounding box center [229, 340] width 115 height 15
type input "Export ME"
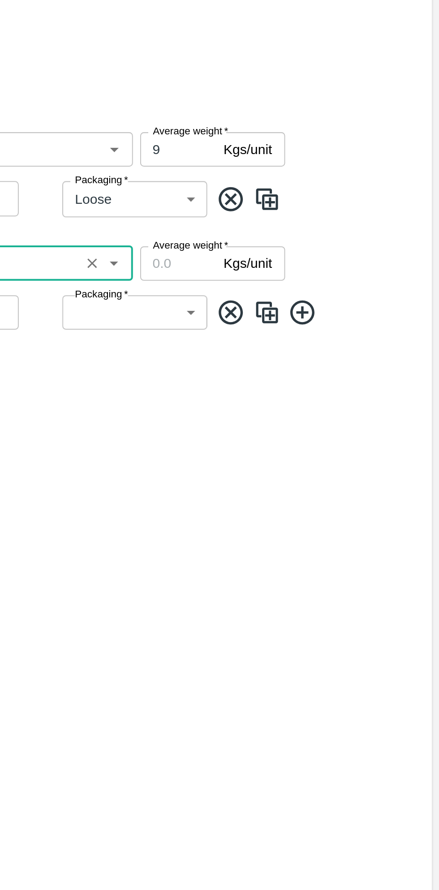
click at [313, 321] on input "Average weight   *" at bounding box center [310, 320] width 38 height 17
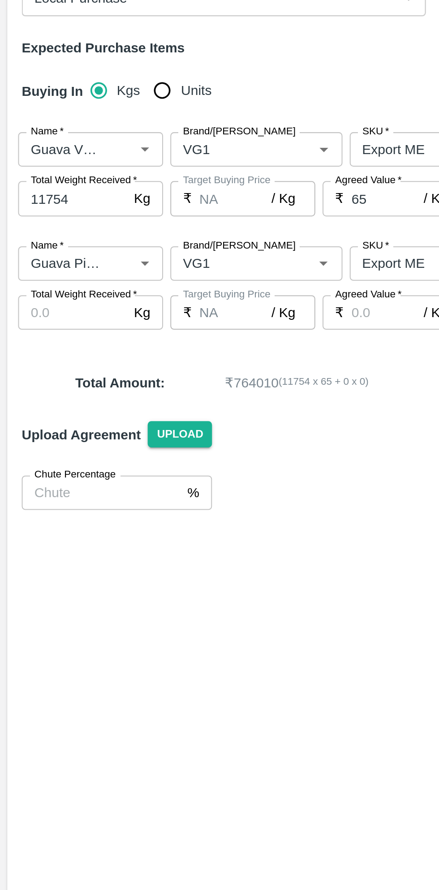
type input "9"
click at [38, 348] on input "Total Weight Received   *" at bounding box center [36, 344] width 54 height 17
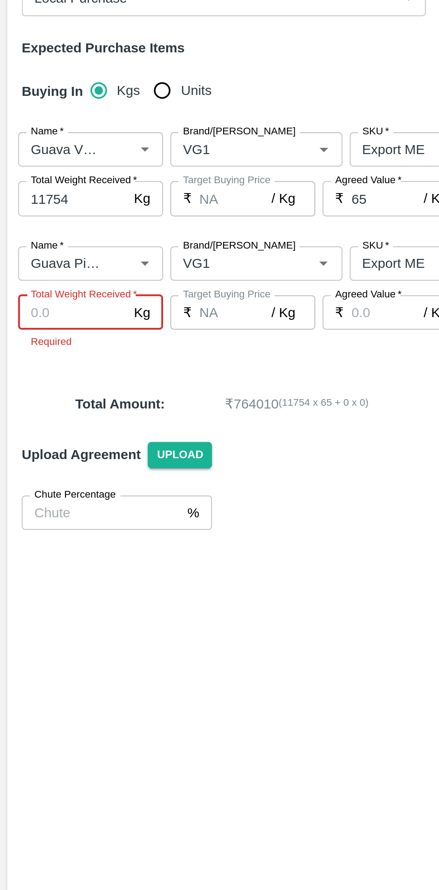
click at [36, 347] on input "Total Weight Received   *" at bounding box center [36, 344] width 54 height 17
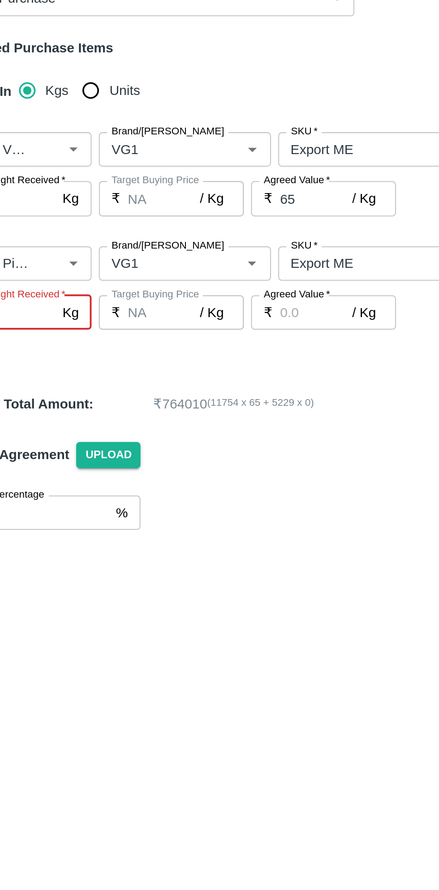
type input "5229"
click at [187, 345] on input "Agreed Value   *" at bounding box center [192, 344] width 36 height 17
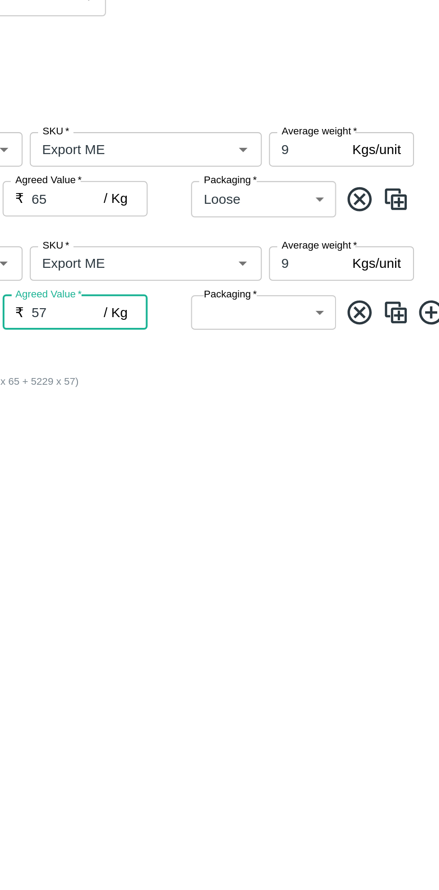
type input "57"
click at [314, 346] on body "Supply Chain Add Purchase Order PO Type   * Direct Purchase 3 PO Type Buyers   …" at bounding box center [219, 445] width 439 height 890
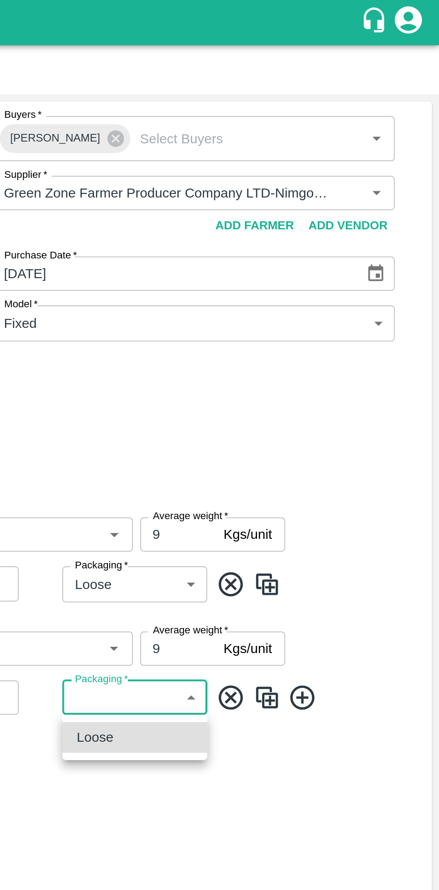
click at [296, 367] on div "Loose" at bounding box center [288, 365] width 57 height 10
type input "258"
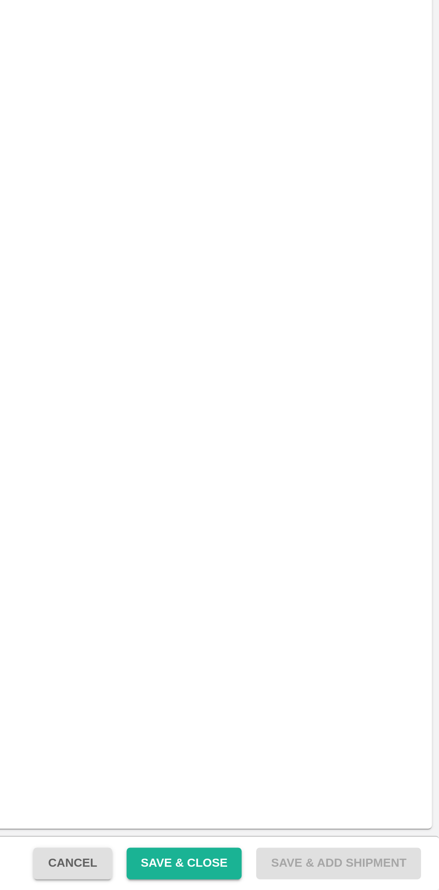
click at [317, 875] on button "Save & Close" at bounding box center [312, 877] width 57 height 16
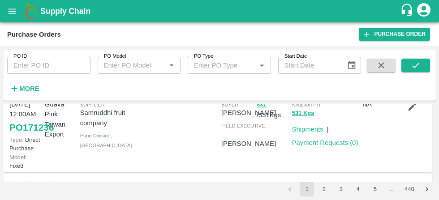
scroll to position [108, 0]
